Goal: Obtain resource: Download file/media

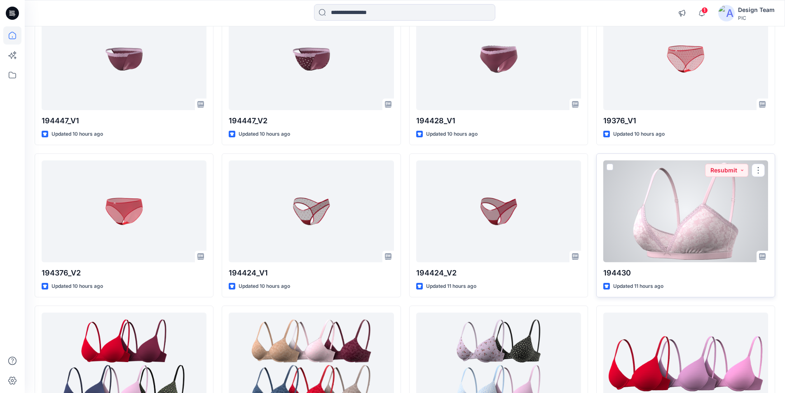
scroll to position [449, 0]
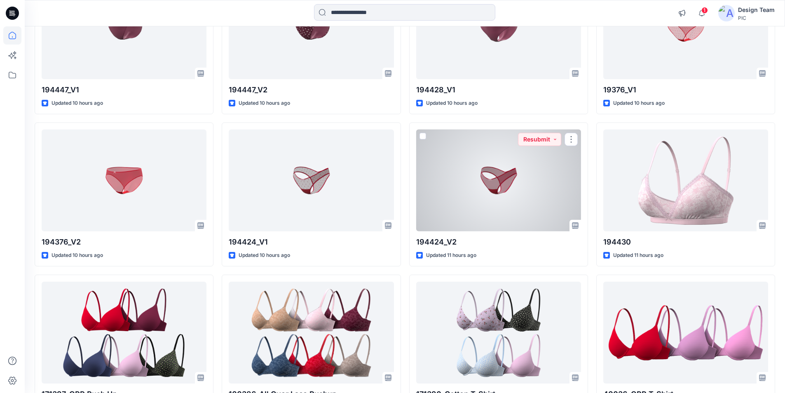
click at [467, 133] on div at bounding box center [498, 180] width 165 height 102
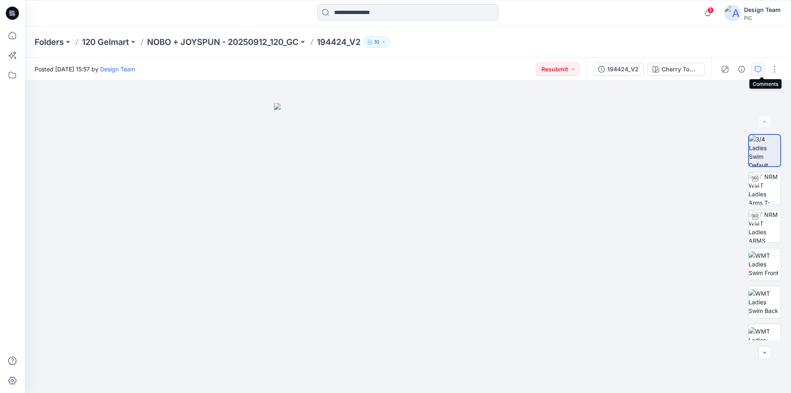
click at [761, 70] on icon "button" at bounding box center [758, 69] width 7 height 7
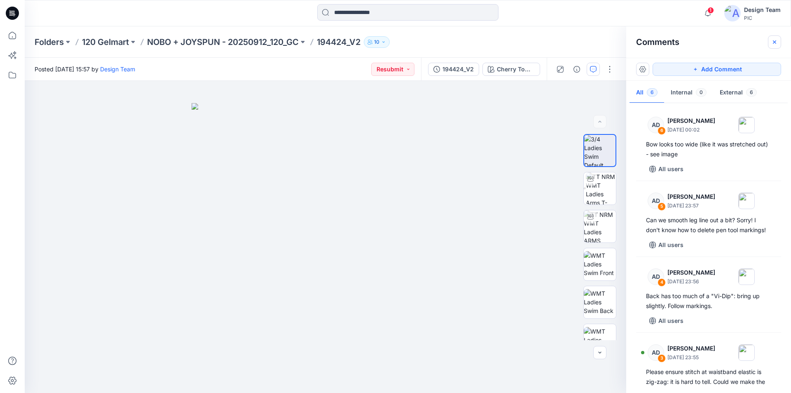
click at [771, 42] on button "button" at bounding box center [774, 41] width 13 height 13
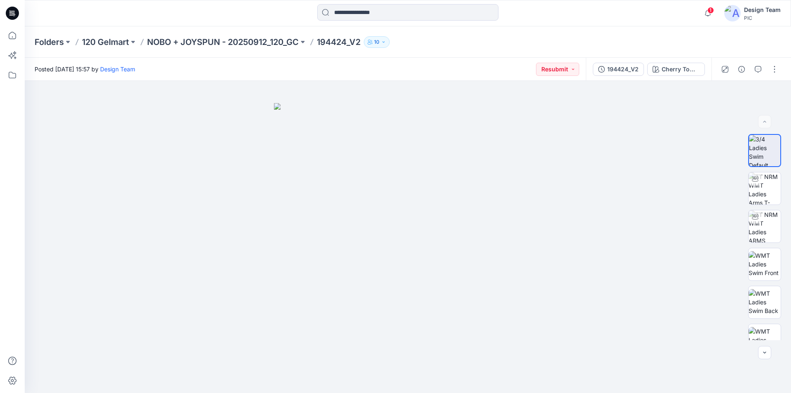
click at [10, 15] on icon at bounding box center [11, 15] width 4 height 0
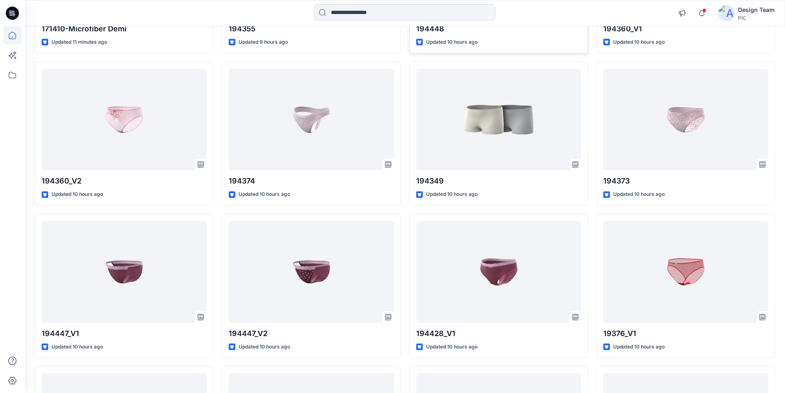
scroll to position [453, 0]
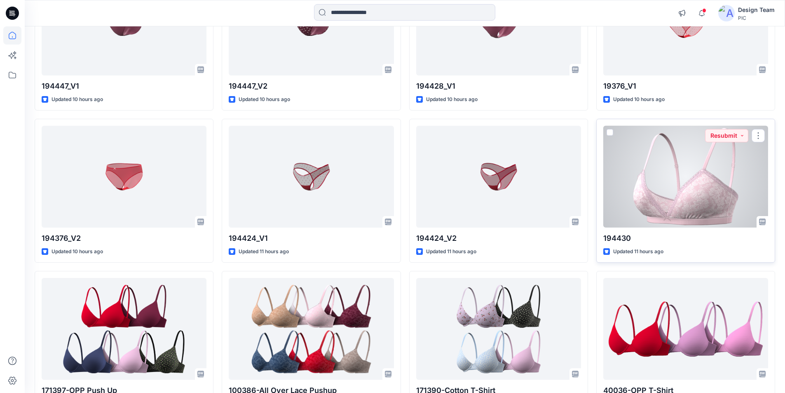
click at [688, 130] on div at bounding box center [685, 177] width 165 height 102
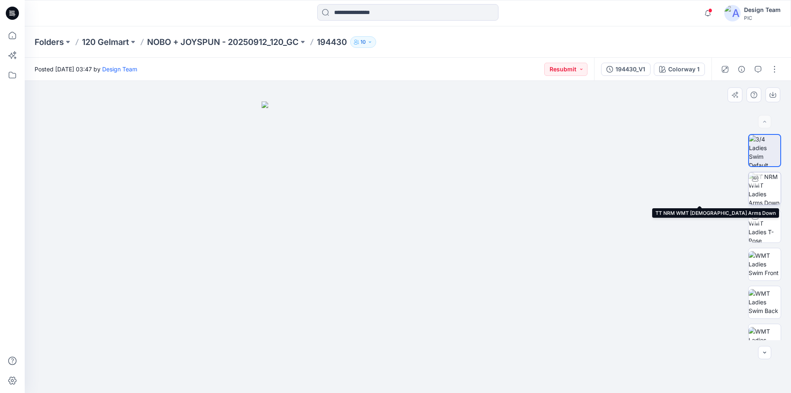
click at [767, 187] on img at bounding box center [765, 188] width 32 height 32
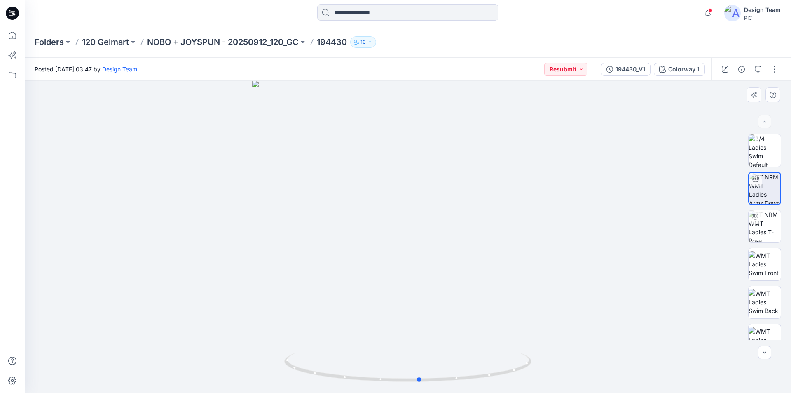
drag, startPoint x: 522, startPoint y: 371, endPoint x: 534, endPoint y: 372, distance: 12.0
click at [534, 372] on div at bounding box center [408, 237] width 766 height 312
click at [645, 69] on div "194430_V1" at bounding box center [631, 69] width 30 height 9
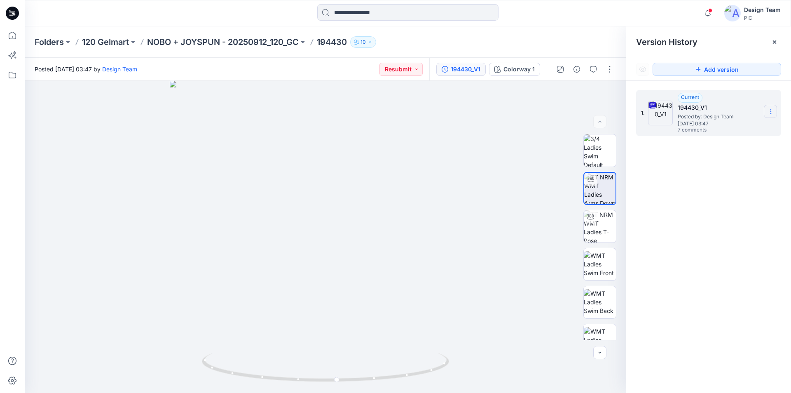
click at [774, 114] on section at bounding box center [770, 111] width 13 height 13
click at [746, 128] on span "Download Source BW File" at bounding box center [729, 128] width 69 height 10
click at [13, 13] on icon at bounding box center [12, 13] width 13 height 13
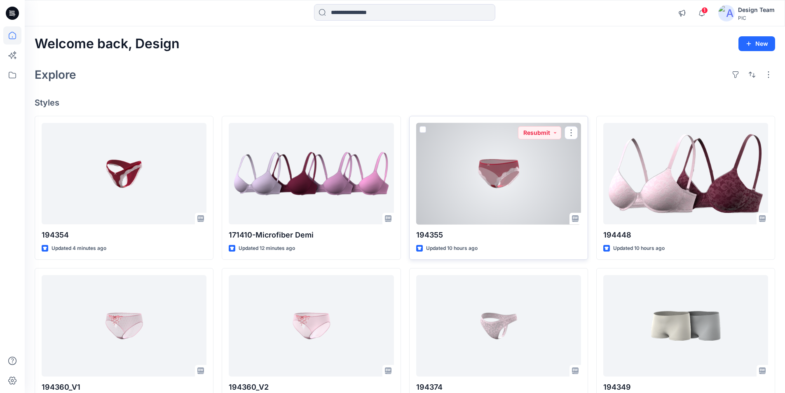
click at [505, 160] on div at bounding box center [498, 174] width 165 height 102
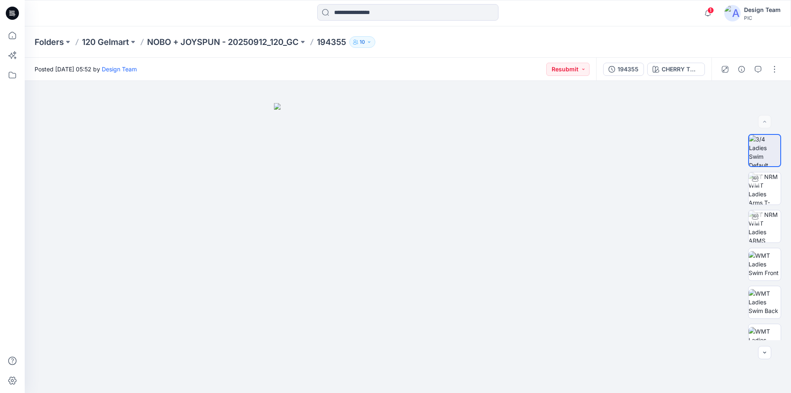
click at [13, 14] on icon at bounding box center [12, 13] width 13 height 26
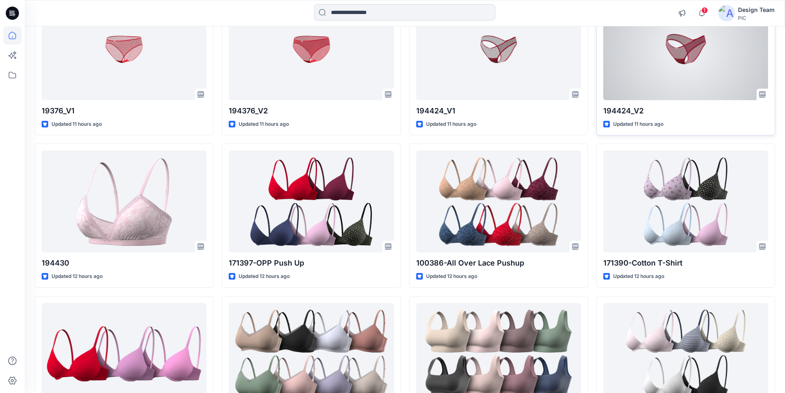
scroll to position [592, 0]
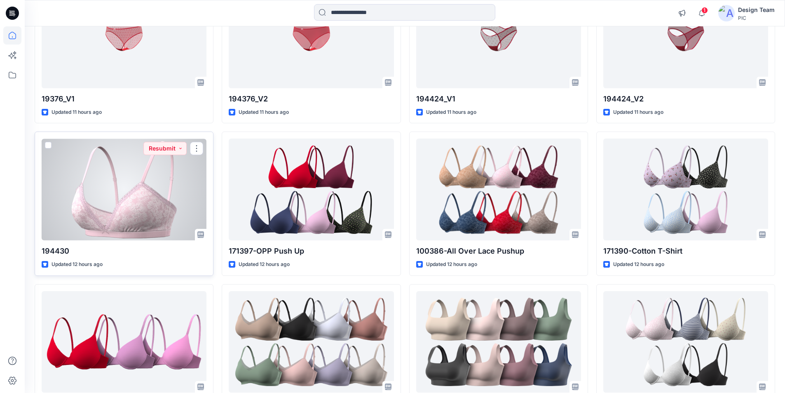
click at [146, 159] on div at bounding box center [124, 189] width 165 height 102
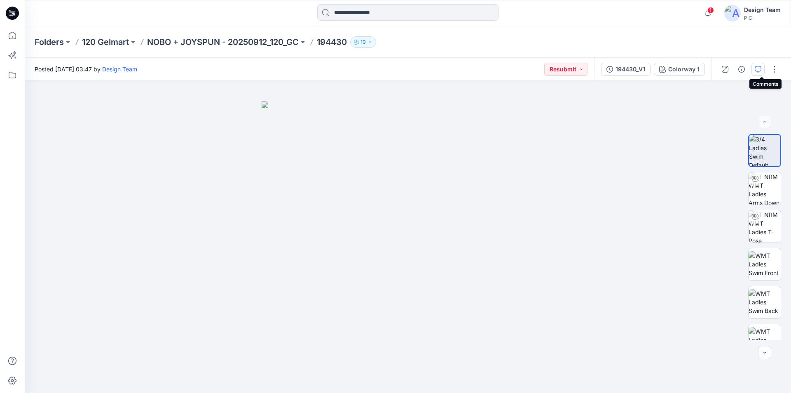
click at [760, 69] on icon "button" at bounding box center [758, 68] width 3 height 0
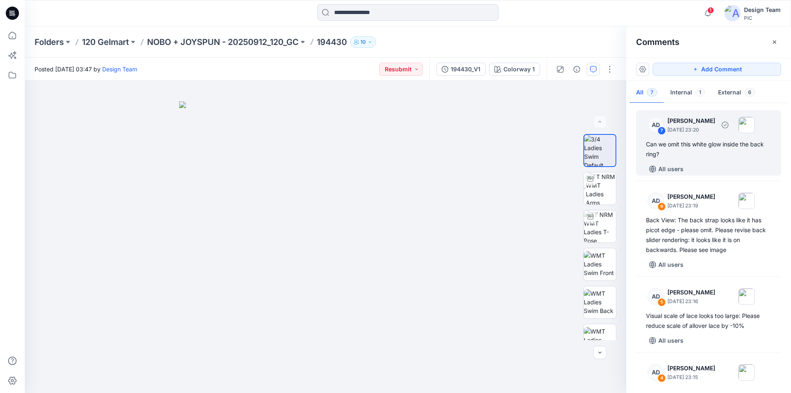
click at [712, 150] on div "AD 7 [PERSON_NAME] [DATE] 23:20 Can we omit this white glow inside the back rin…" at bounding box center [708, 143] width 145 height 66
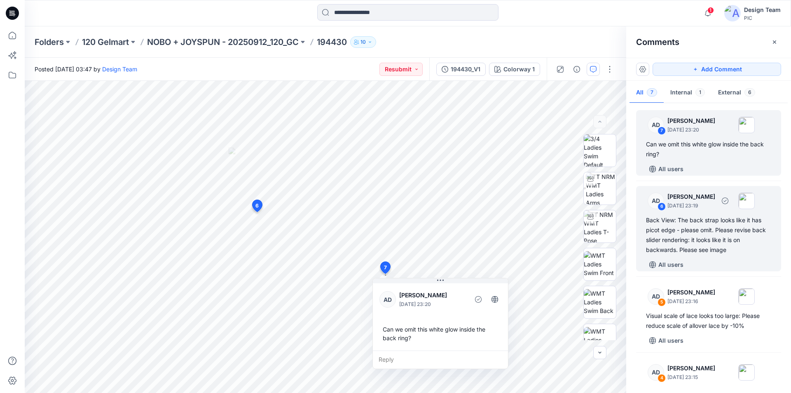
click at [734, 226] on div "Back View: The back strap looks like it has picot edge - please omit. Please re…" at bounding box center [708, 235] width 125 height 40
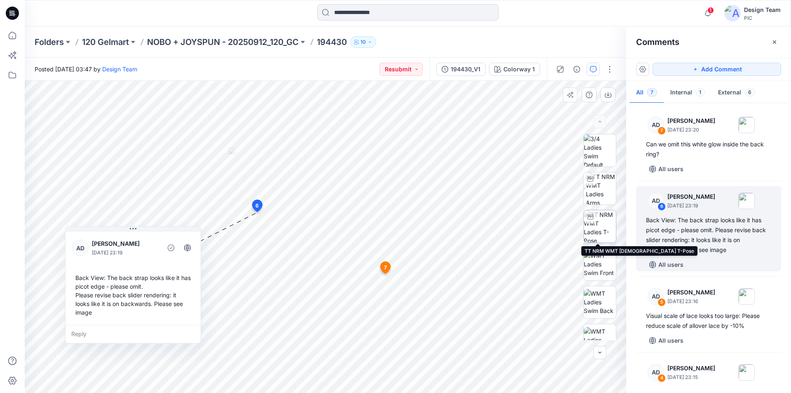
click at [599, 226] on img at bounding box center [600, 226] width 32 height 32
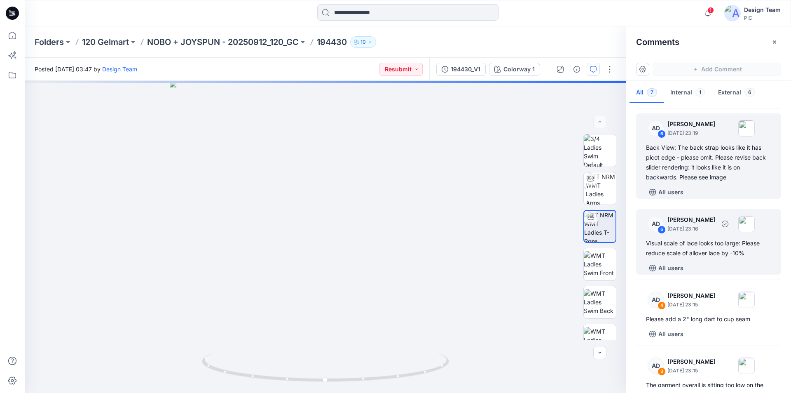
scroll to position [82, 0]
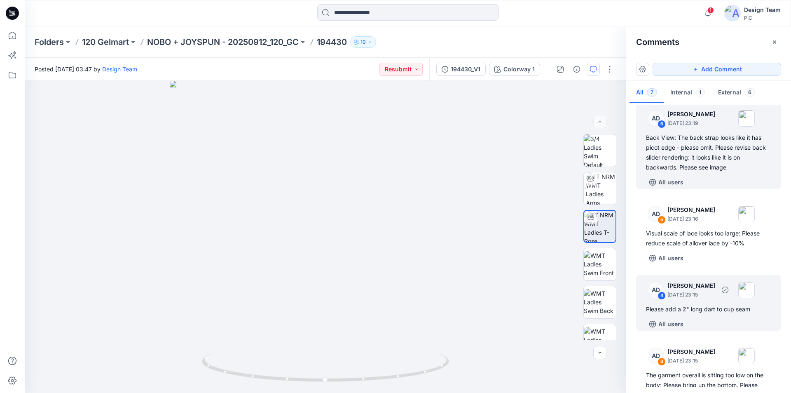
click at [702, 295] on div "AD 4 [PERSON_NAME] [DATE] 23:15 Please add a 2" long dart to cup seam All users" at bounding box center [708, 303] width 145 height 56
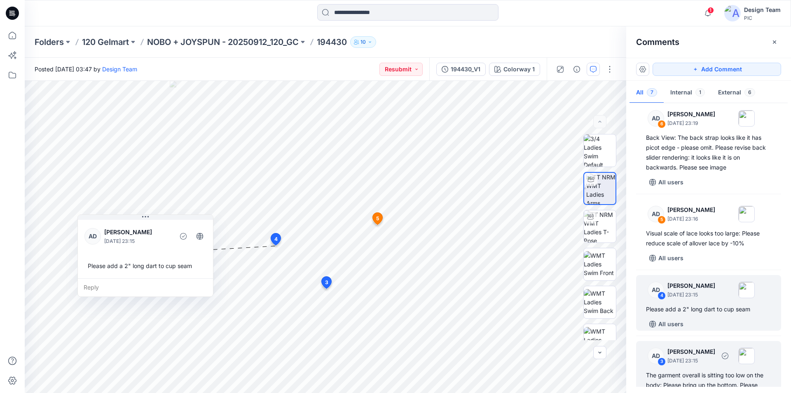
click at [735, 370] on div "The garment overall is sitting too low on the body: Please bring up the bottom.…" at bounding box center [708, 390] width 125 height 40
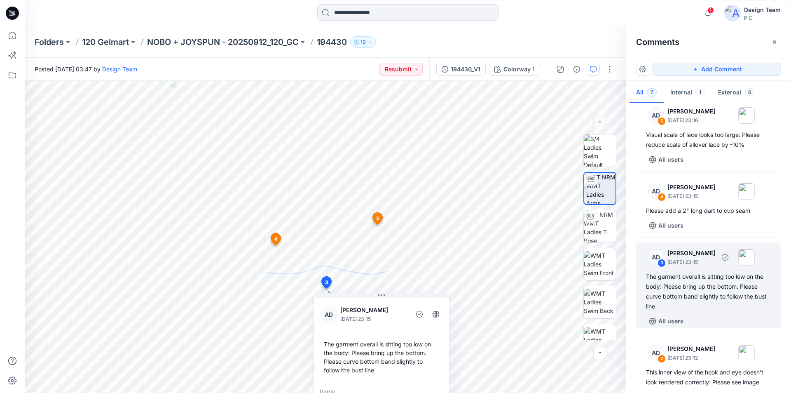
scroll to position [216, 0]
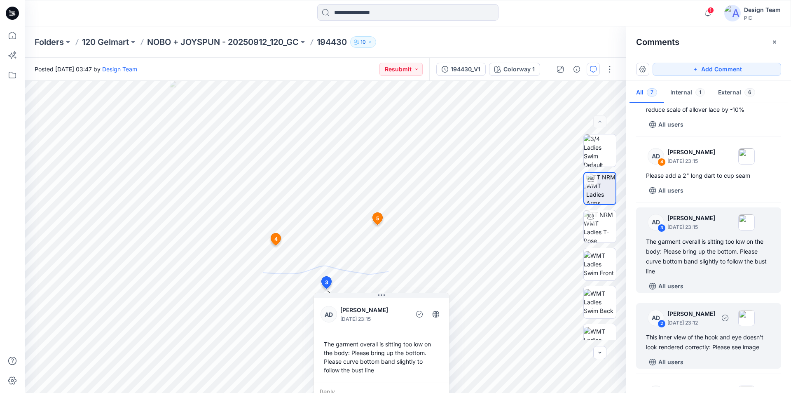
click at [726, 332] on div "This inner view of the hook and eye doesn't look rendered correctly: Please see…" at bounding box center [708, 342] width 125 height 20
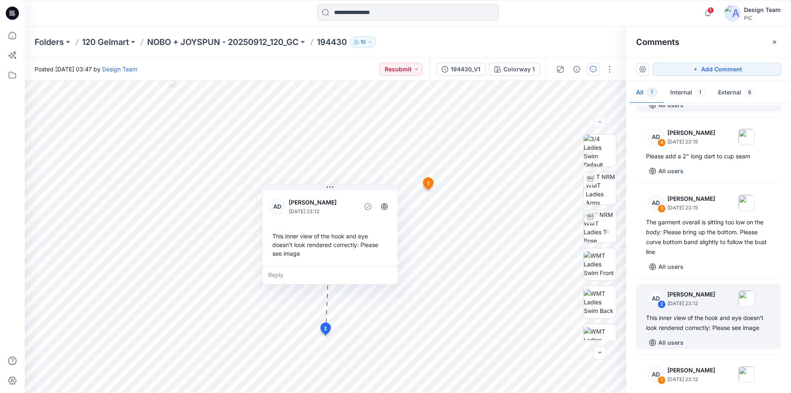
scroll to position [249, 0]
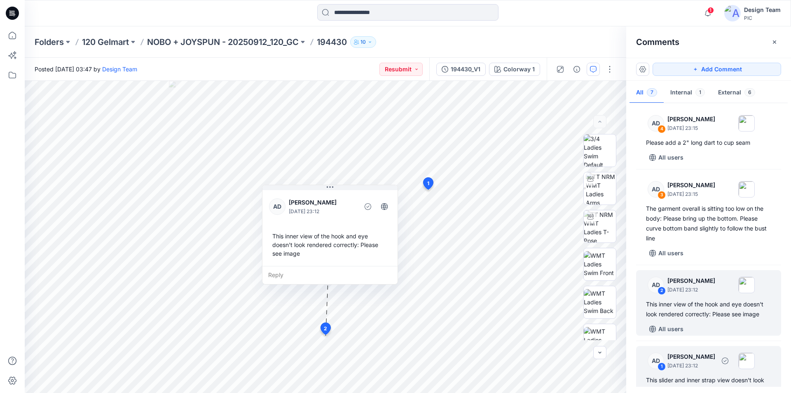
click at [721, 375] on div "This slider and inner strap view doesn't look rendered correctly: Please see im…" at bounding box center [708, 385] width 125 height 20
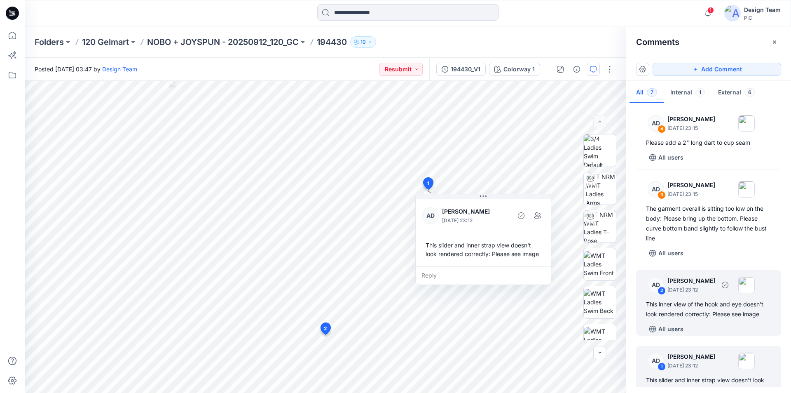
click at [715, 286] on p "[DATE] 23:12" at bounding box center [691, 290] width 48 height 8
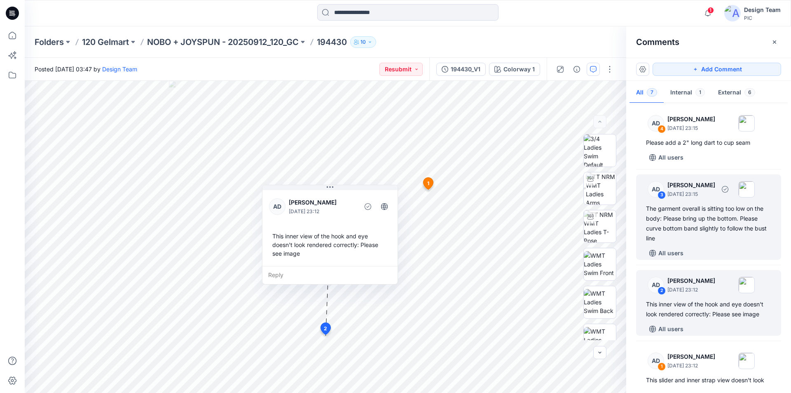
click at [709, 208] on div "The garment overall is sitting too low on the body: Please bring up the bottom.…" at bounding box center [708, 224] width 125 height 40
